Goal: Check status: Check status

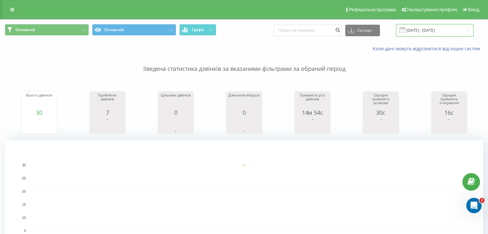
click at [426, 30] on input "[DATE] - [DATE]" at bounding box center [435, 30] width 78 height 13
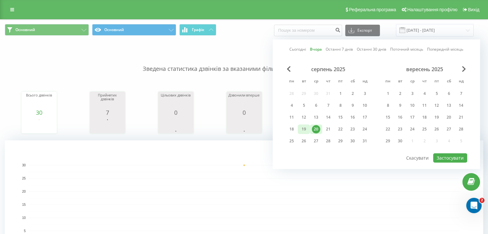
click at [300, 131] on div "19" at bounding box center [304, 129] width 8 height 8
click at [300, 131] on div "19" at bounding box center [304, 129] width 12 height 10
click at [452, 155] on button "Застосувати" at bounding box center [450, 157] width 34 height 9
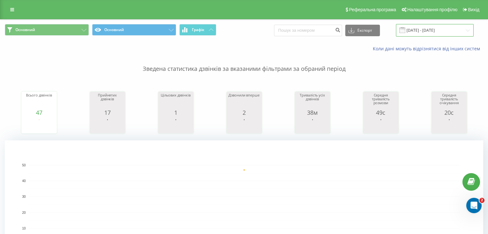
click at [429, 32] on input "19.08.2025 - 19.08.2025" at bounding box center [435, 30] width 78 height 13
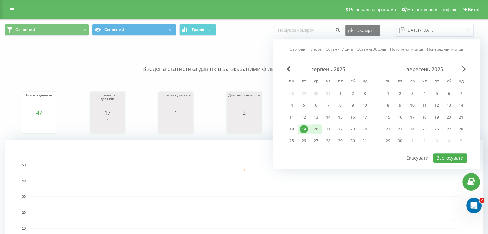
click at [318, 130] on div "20" at bounding box center [316, 129] width 8 height 8
click at [447, 158] on button "Застосувати" at bounding box center [450, 157] width 34 height 9
type input "[DATE] - [DATE]"
